Goal: Transaction & Acquisition: Book appointment/travel/reservation

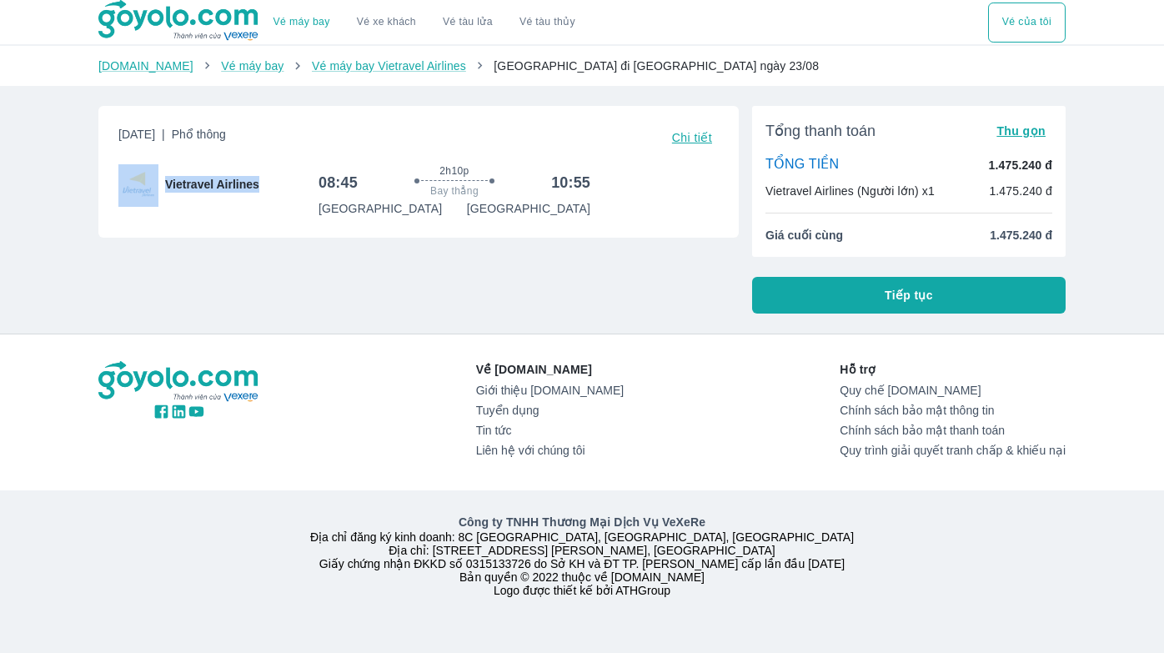
drag, startPoint x: 263, startPoint y: 186, endPoint x: 150, endPoint y: 186, distance: 113.4
click at [150, 186] on div "Vietravel Airlines" at bounding box center [218, 184] width 200 height 40
copy div "Vietravel Airlines"
click at [360, 69] on link "Vé máy bay Vietravel Airlines" at bounding box center [389, 65] width 154 height 13
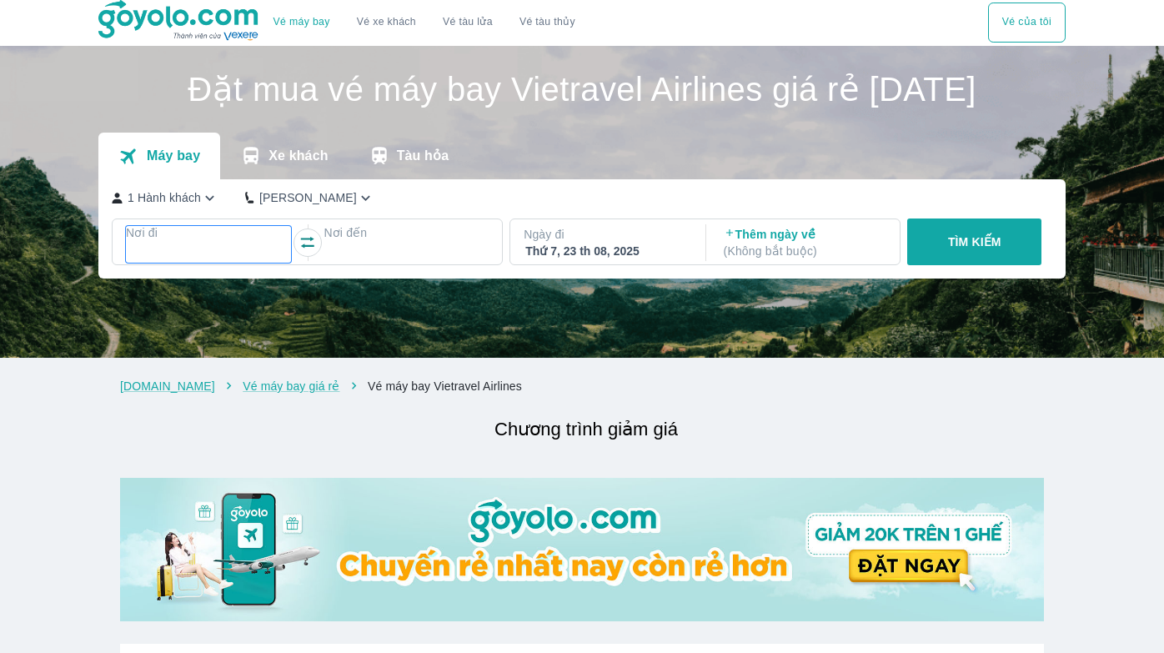
click at [179, 241] on p "Nơi đi" at bounding box center [208, 232] width 165 height 17
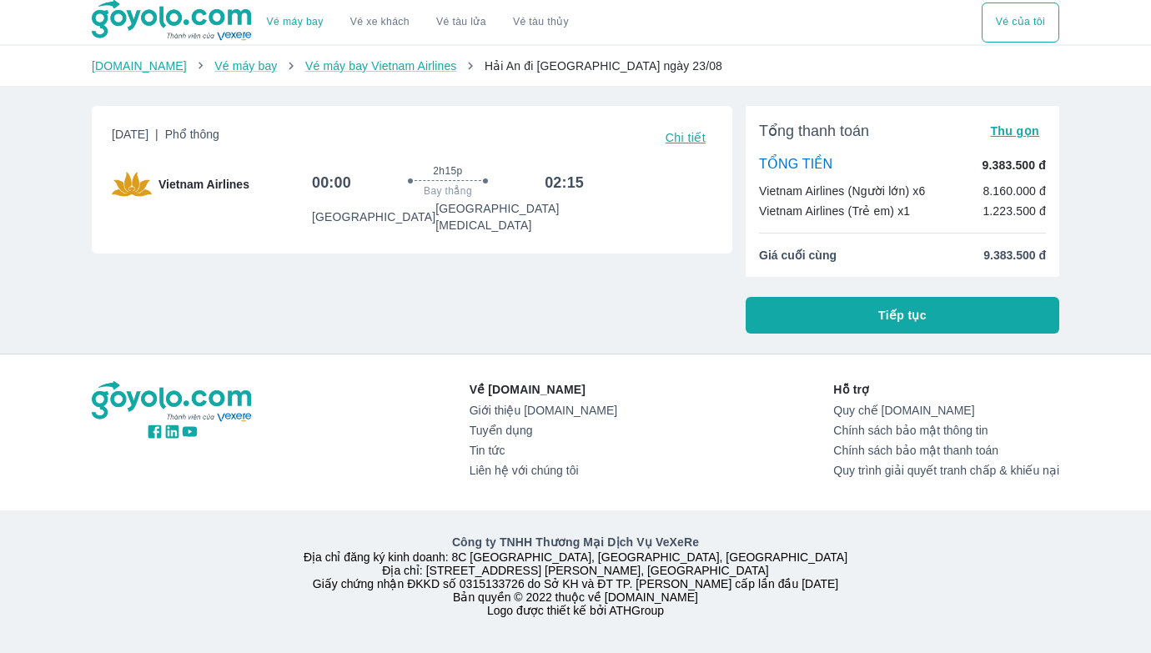
click at [852, 315] on button "Tiếp tục" at bounding box center [901, 315] width 313 height 37
